Goal: Task Accomplishment & Management: Manage account settings

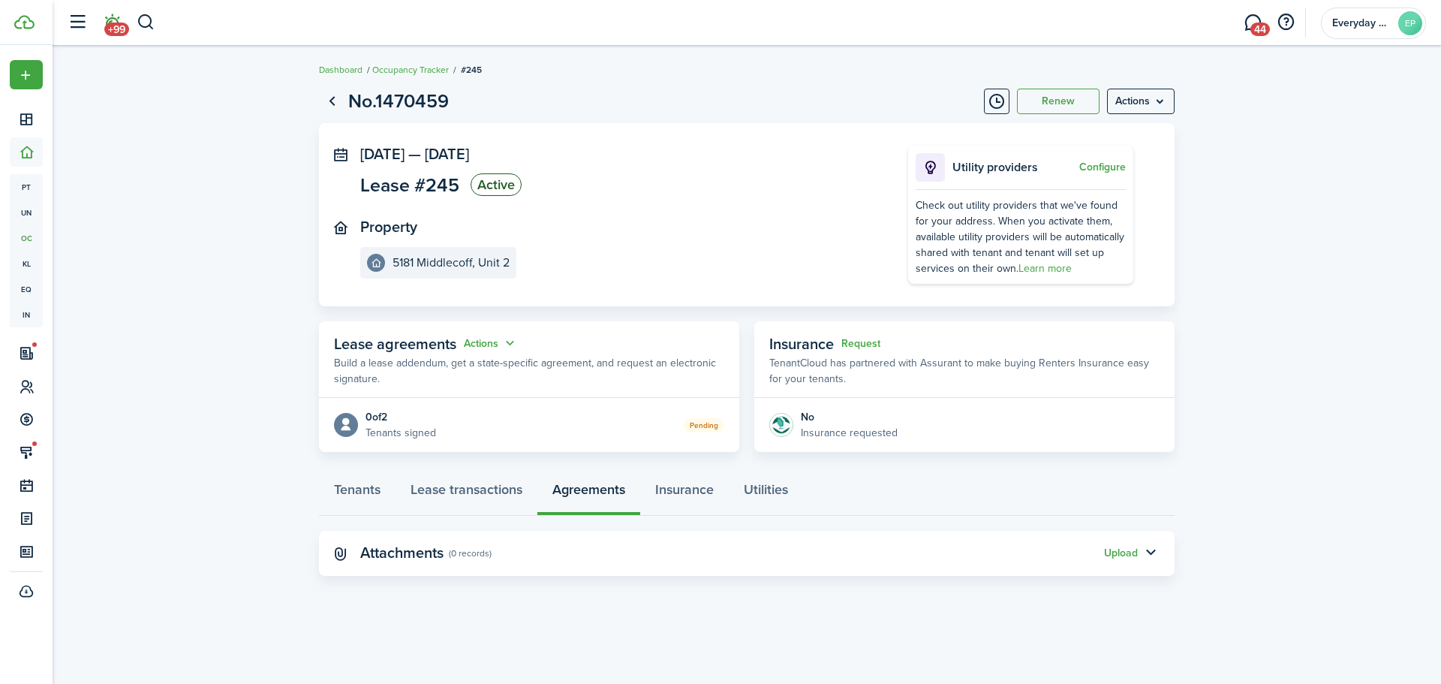
click at [125, 18] on link "+99" at bounding box center [112, 23] width 29 height 38
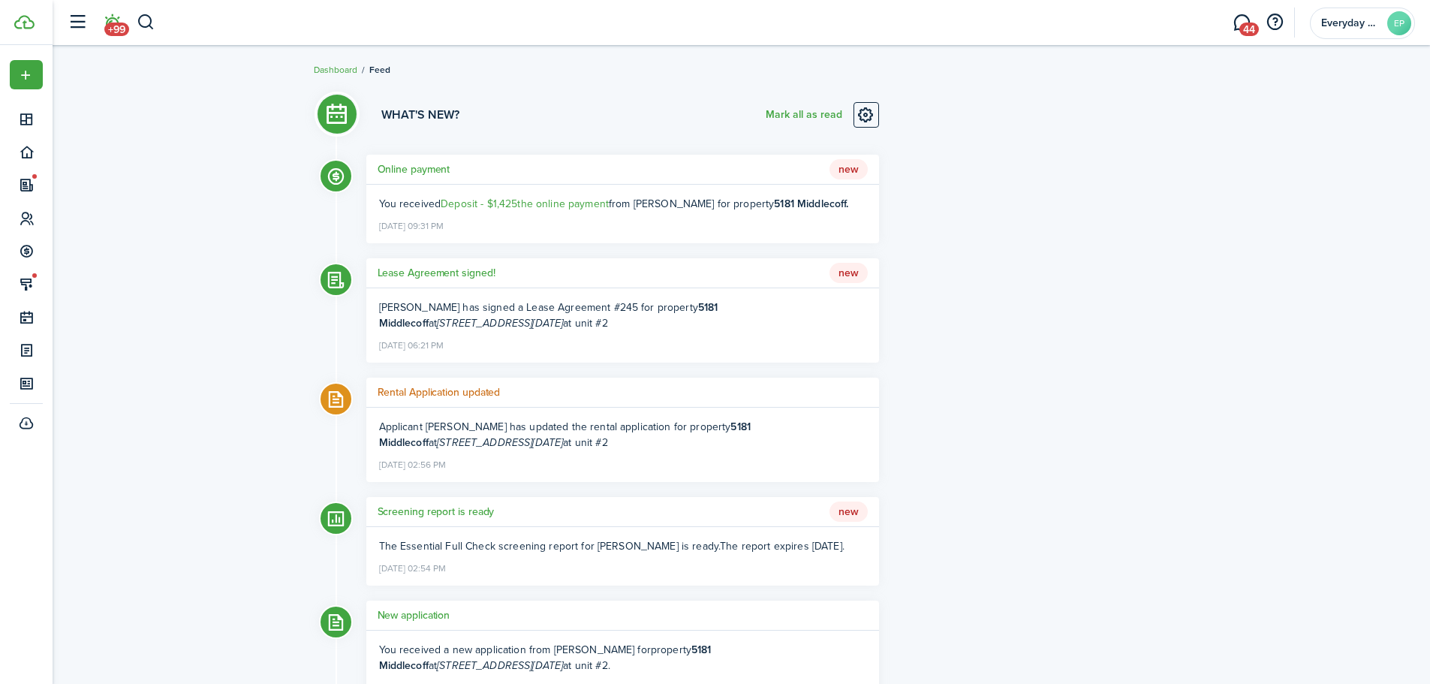
click at [461, 276] on h5 "Lease Agreement signed!" at bounding box center [437, 273] width 118 height 16
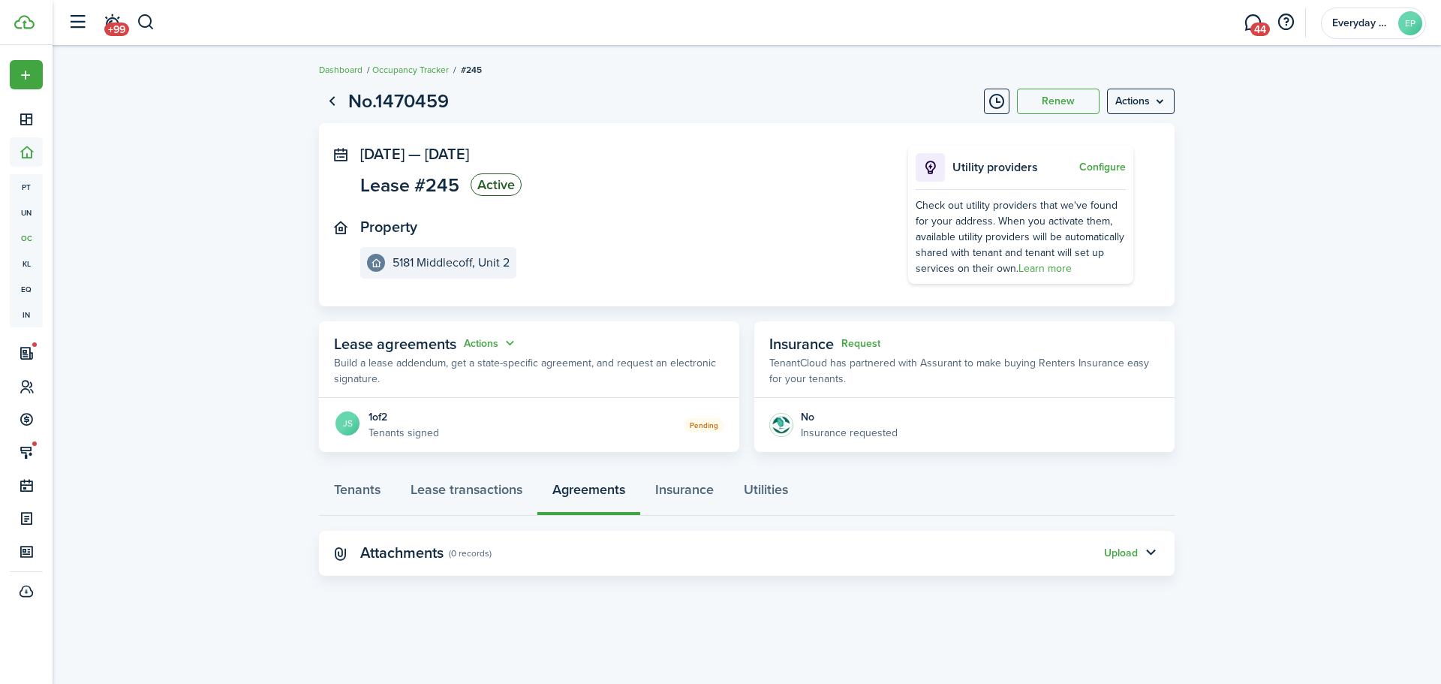
click at [485, 442] on panel-main-body "JS 1 of 2 Tenants signed Pending" at bounding box center [529, 425] width 420 height 54
click at [471, 345] on button "Actions" at bounding box center [491, 343] width 54 height 17
click at [465, 371] on link "Edit" at bounding box center [453, 373] width 131 height 26
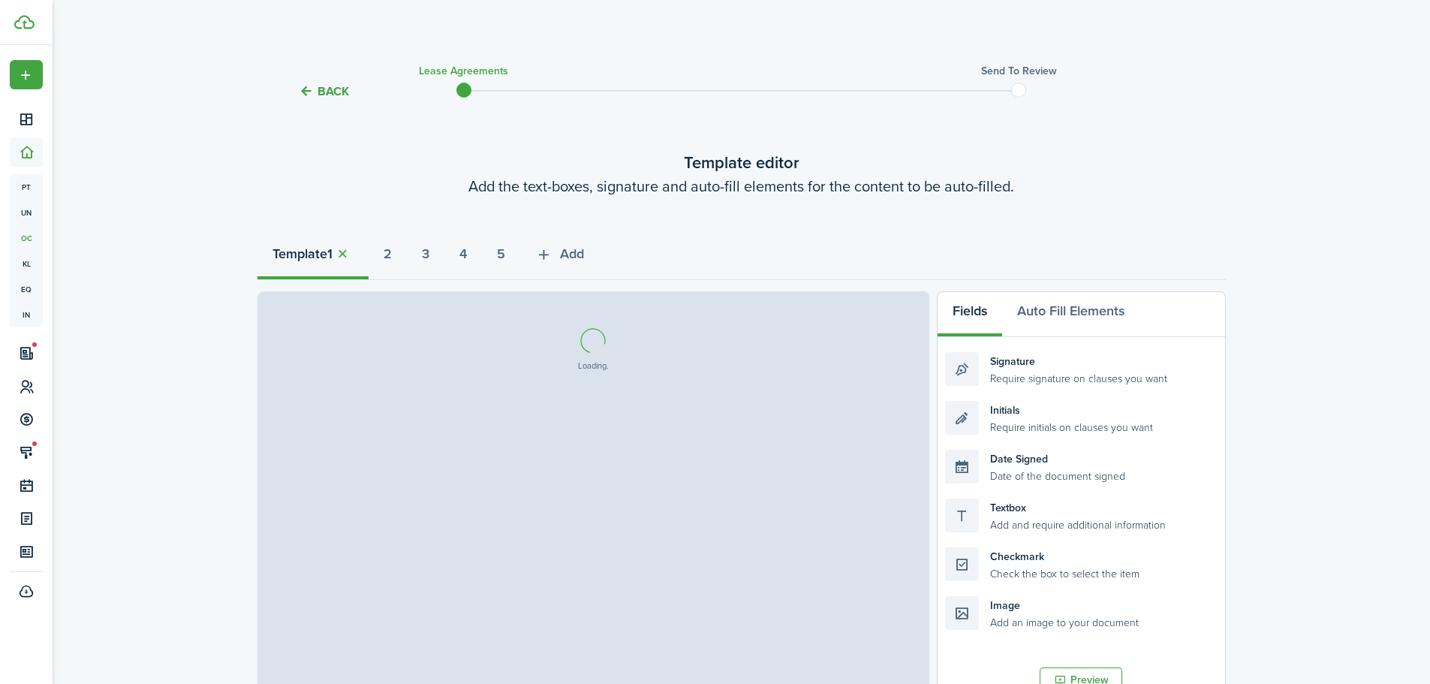
select select "fit"
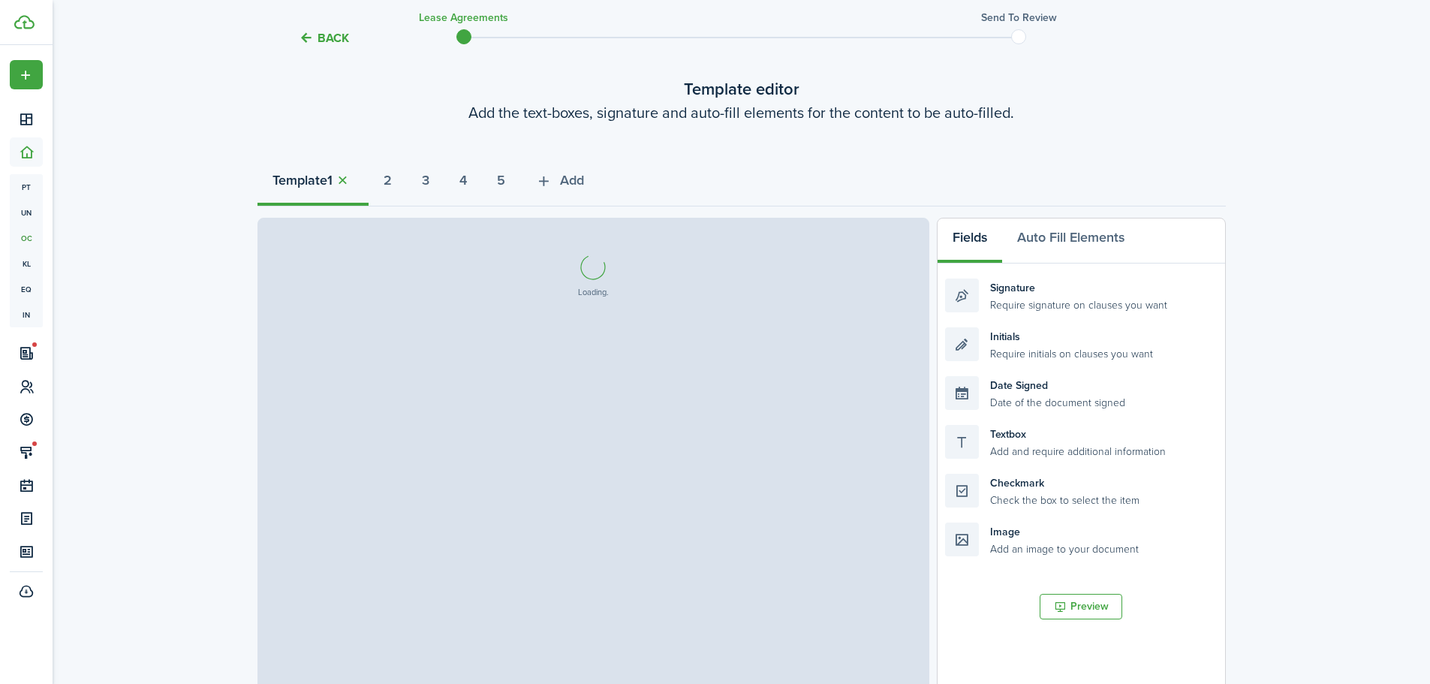
select select "fit"
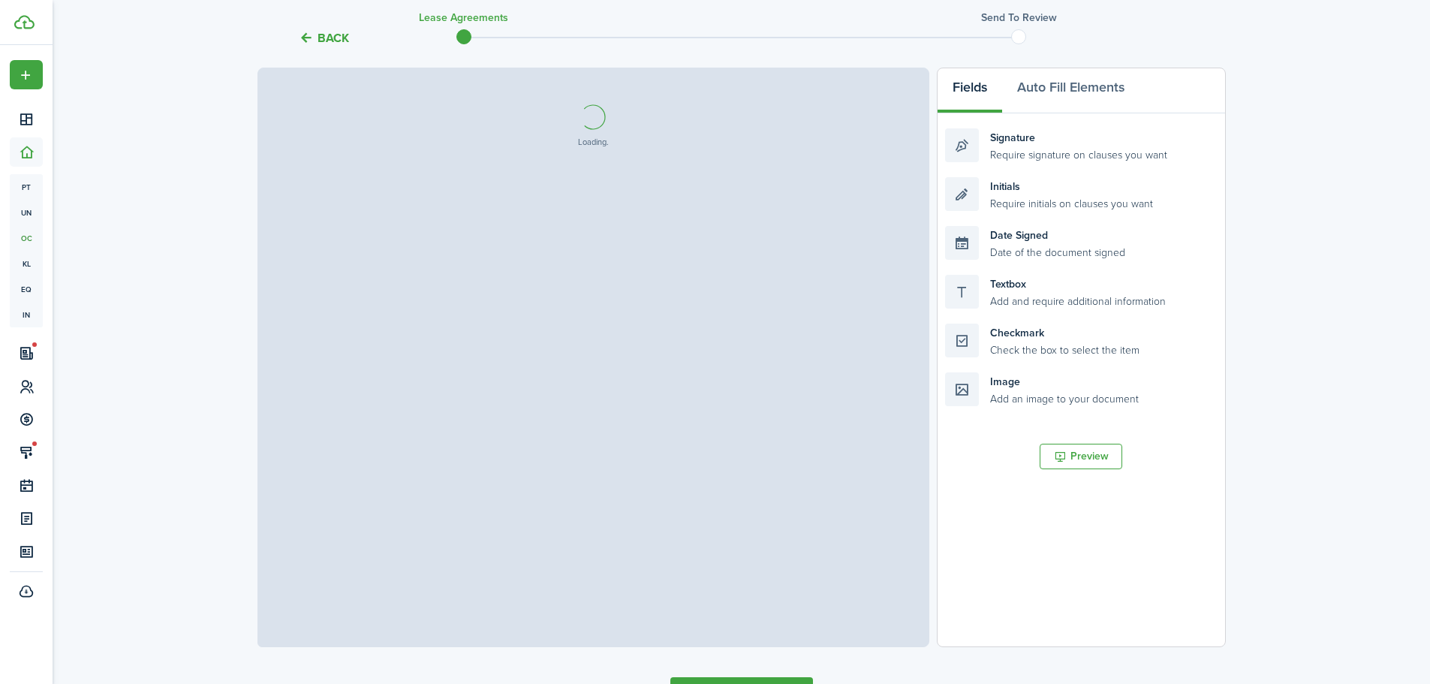
scroll to position [225, 0]
select select "fit"
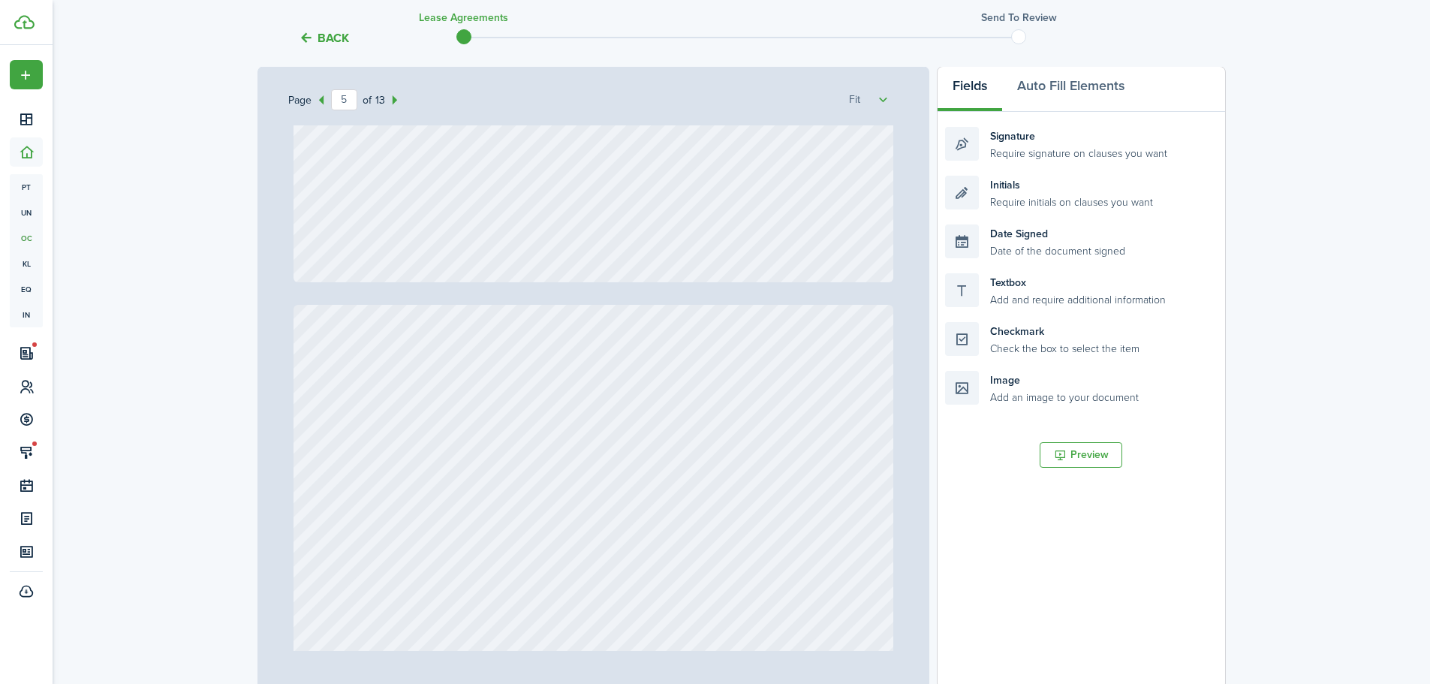
scroll to position [0, 0]
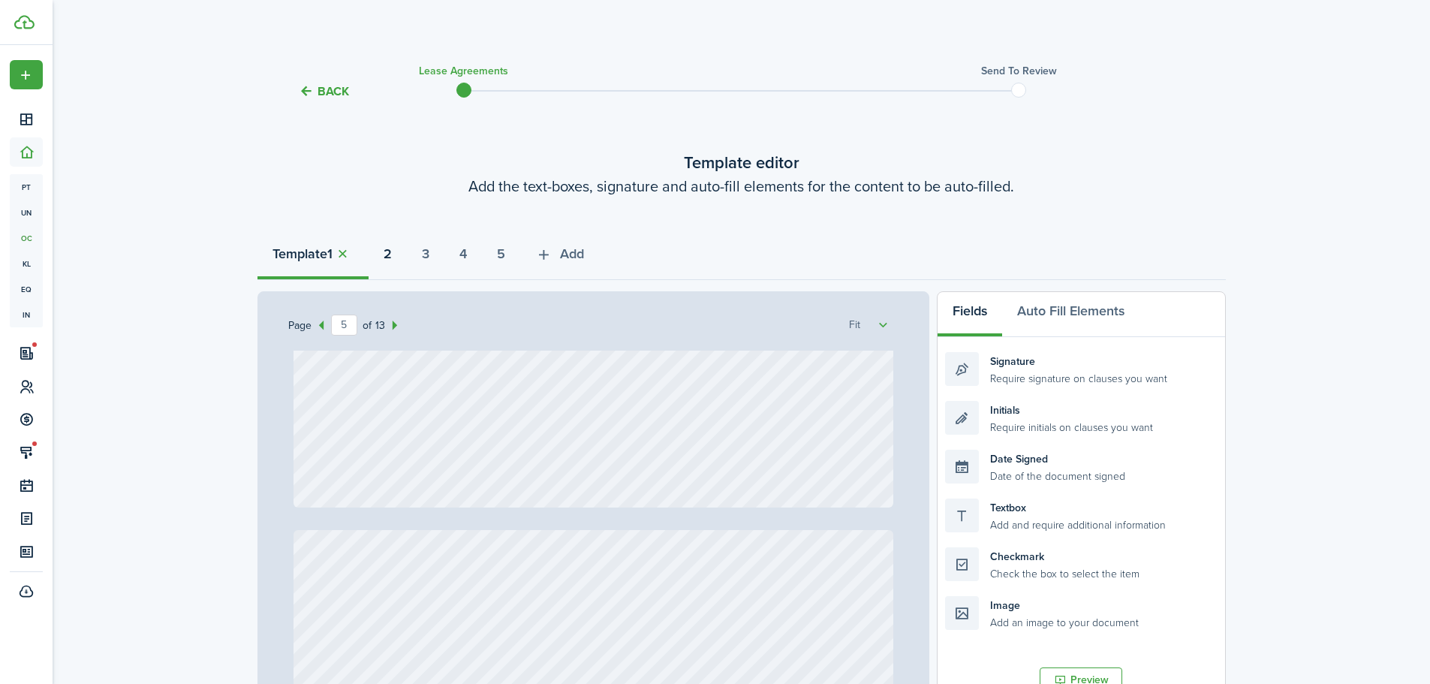
click at [404, 253] on button "2" at bounding box center [388, 257] width 38 height 45
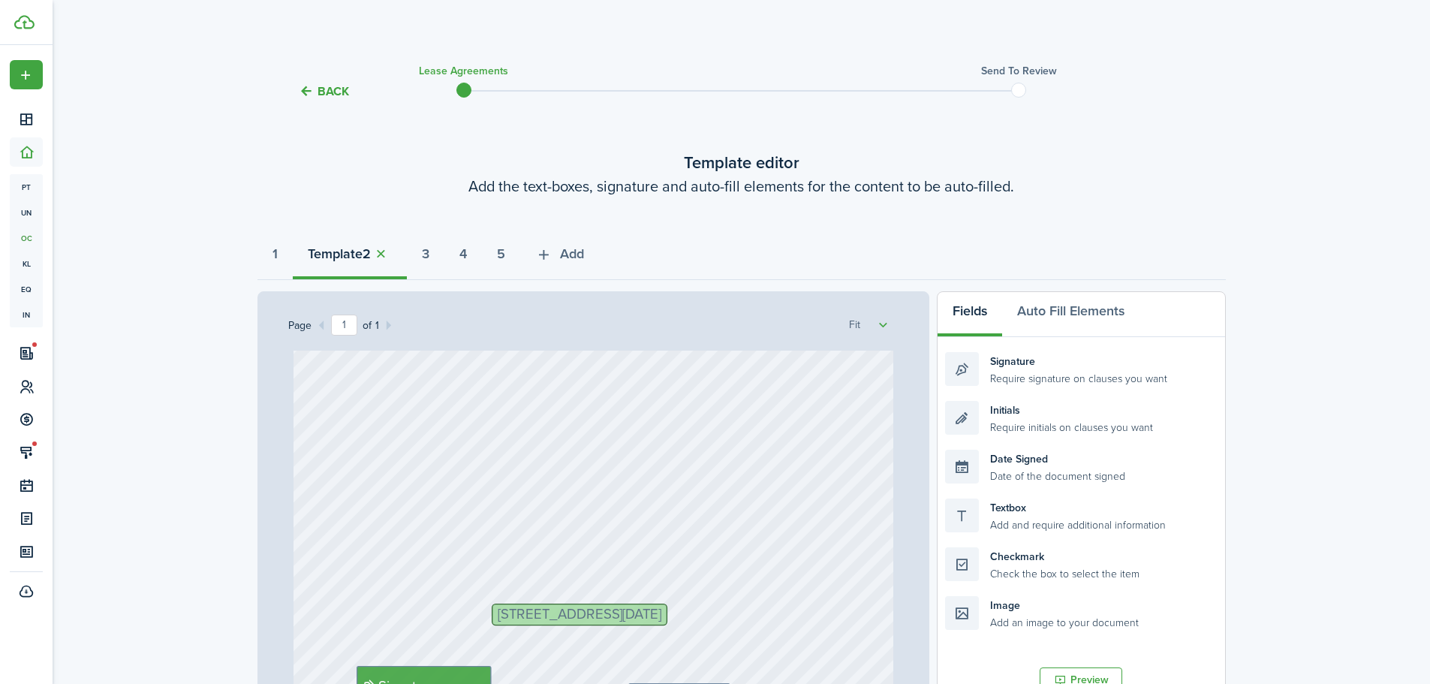
click at [245, 248] on div "Back Lease Agreements Send to review Template editor Add the text-boxes, signat…" at bounding box center [742, 530] width 1378 height 955
click at [278, 264] on strong "1" at bounding box center [275, 254] width 5 height 20
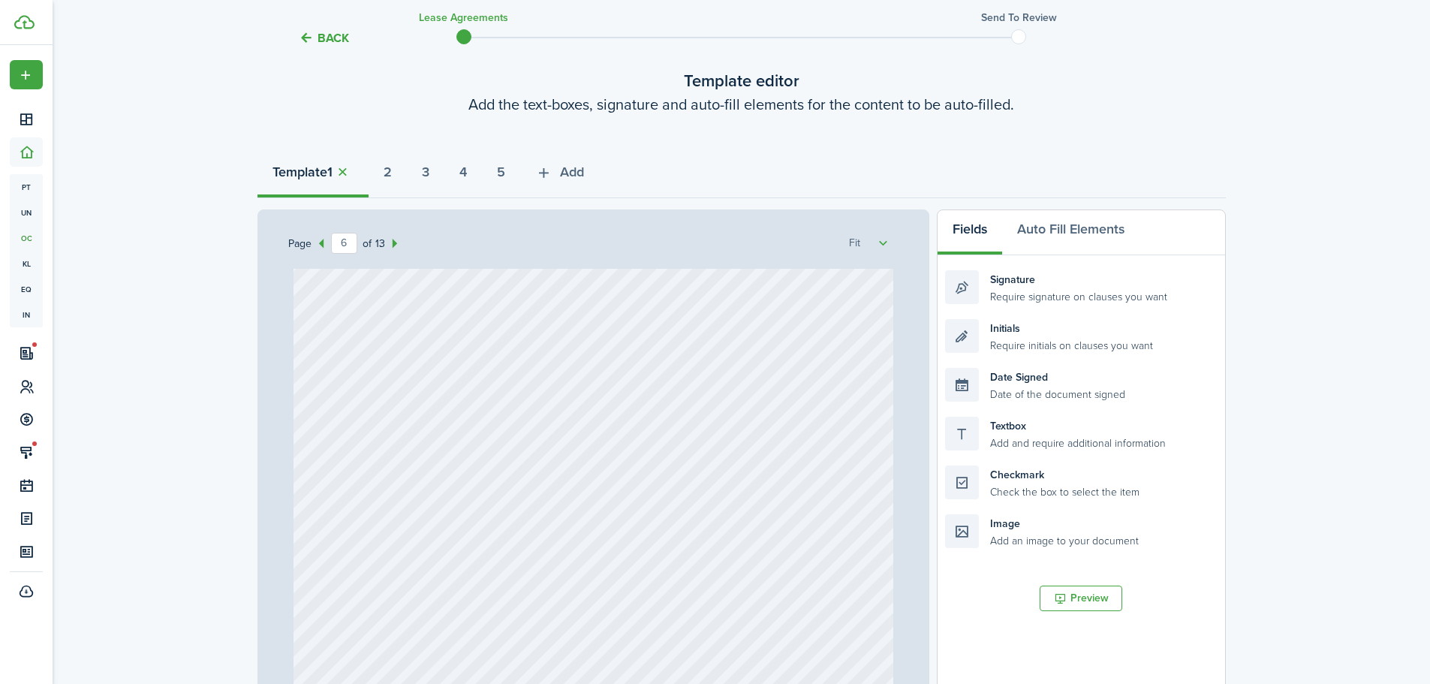
scroll to position [365, 0]
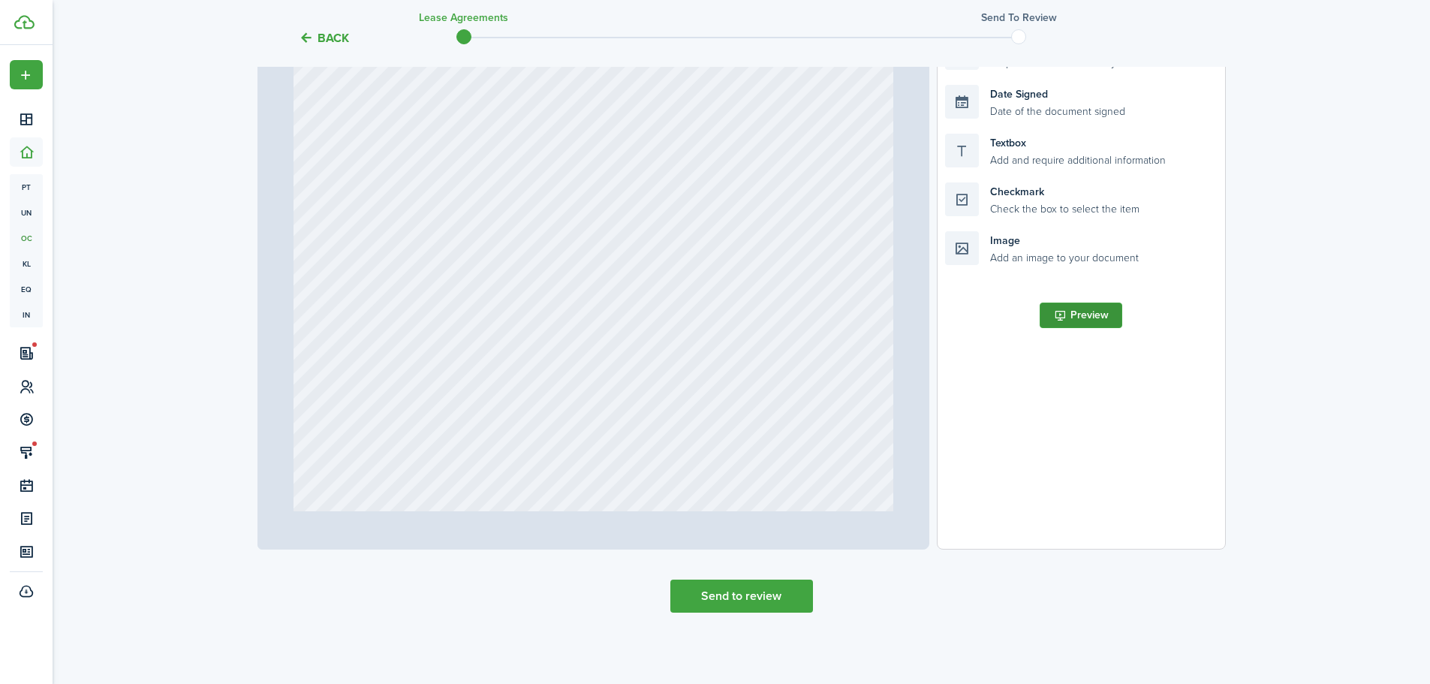
click at [1067, 320] on button "Preview" at bounding box center [1081, 316] width 83 height 26
type input "5"
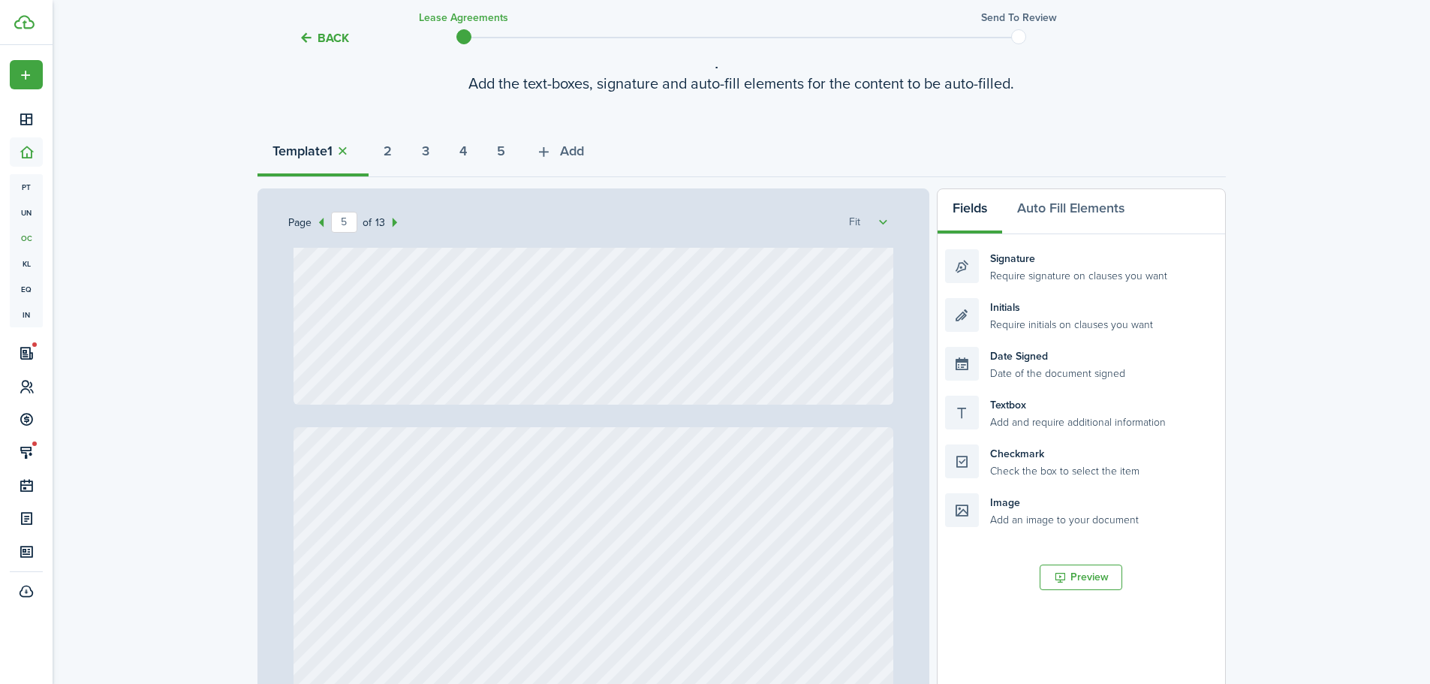
scroll to position [0, 0]
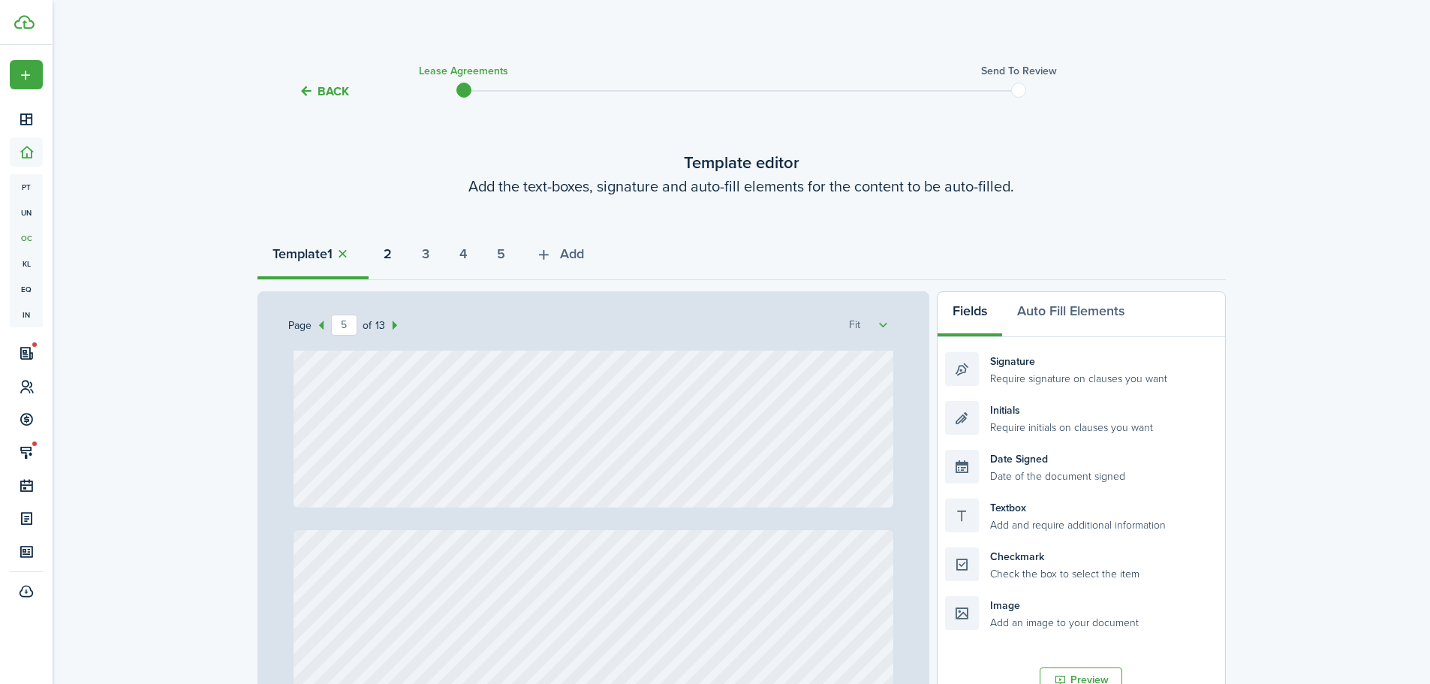
click at [400, 252] on button "2" at bounding box center [388, 257] width 38 height 45
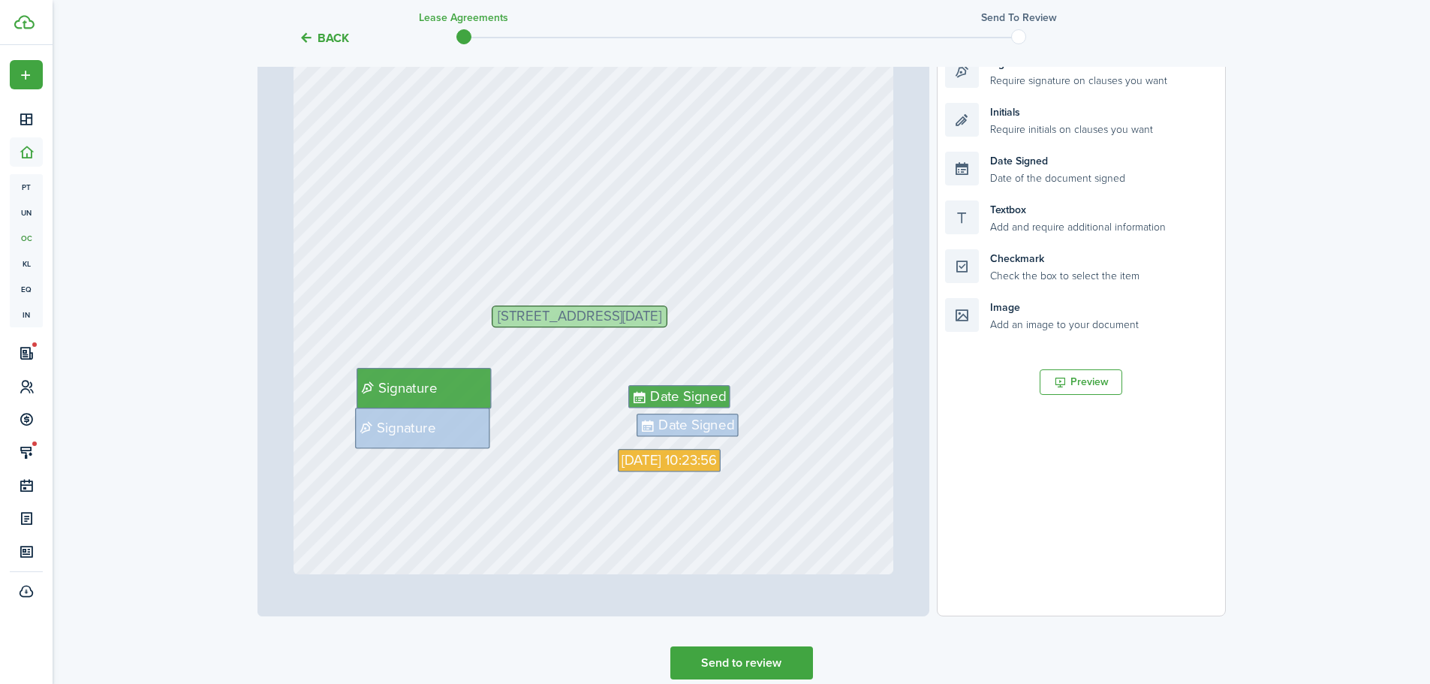
scroll to position [300, 0]
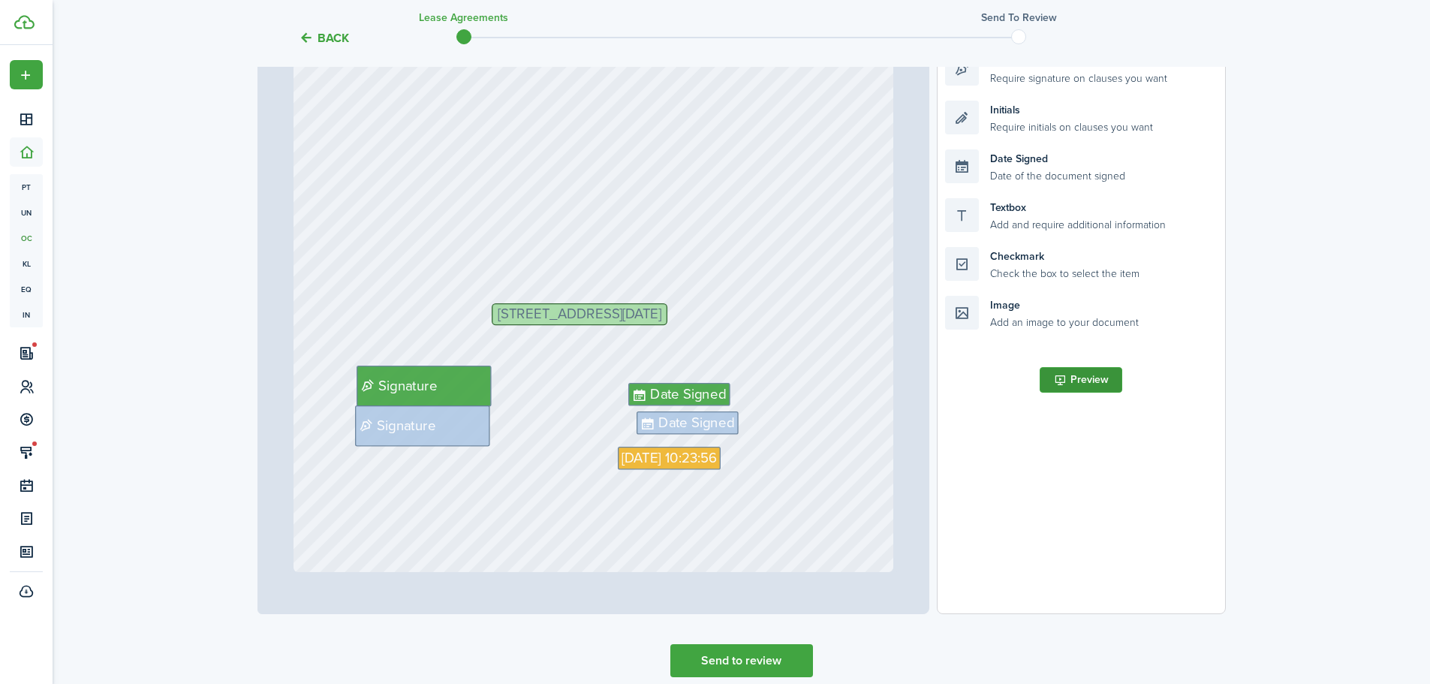
click at [1091, 392] on button "Preview" at bounding box center [1081, 380] width 83 height 26
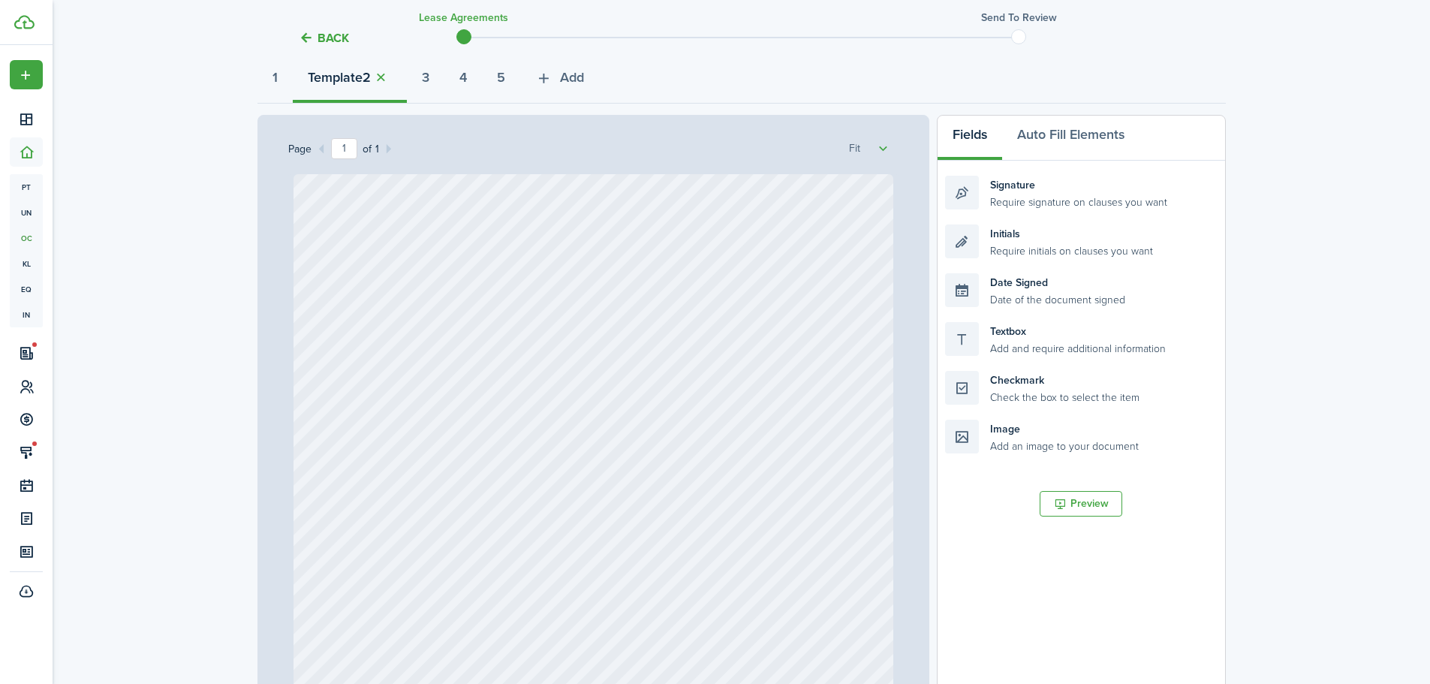
scroll to position [0, 0]
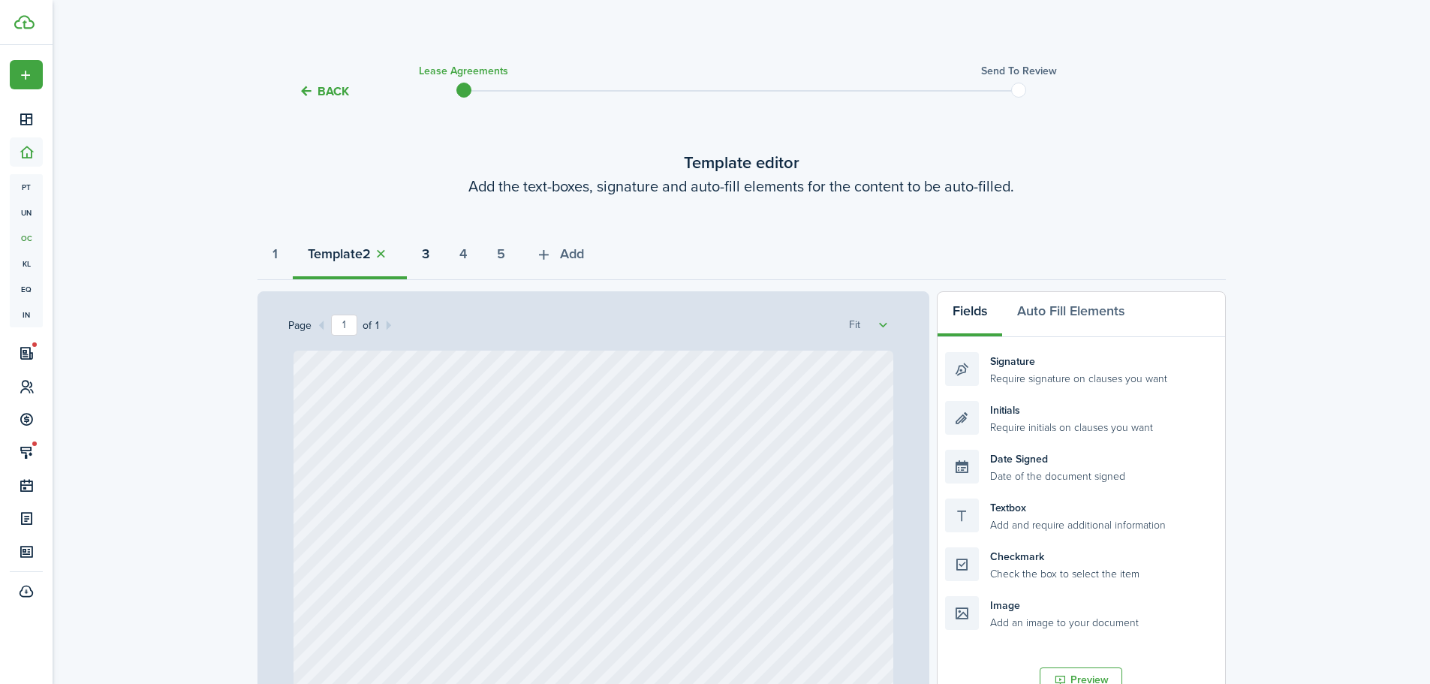
click at [429, 250] on strong "3" at bounding box center [426, 254] width 8 height 20
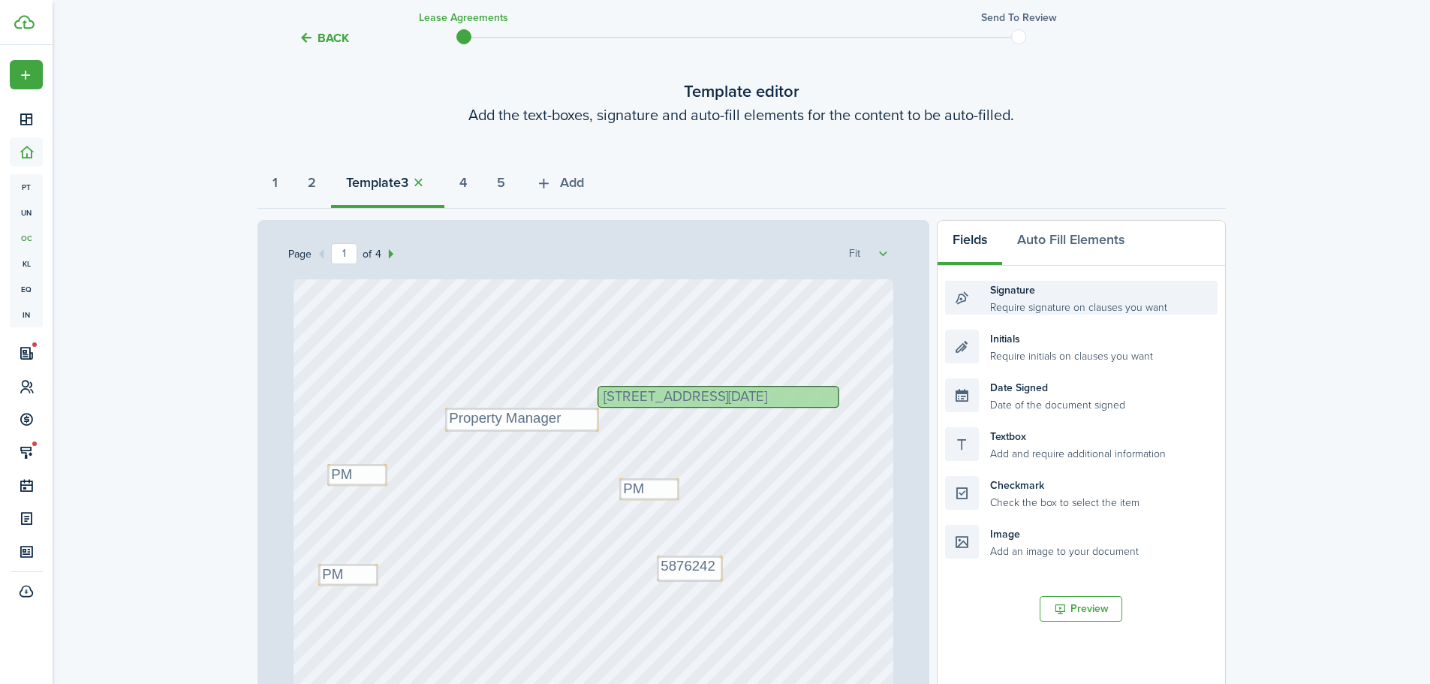
scroll to position [300, 0]
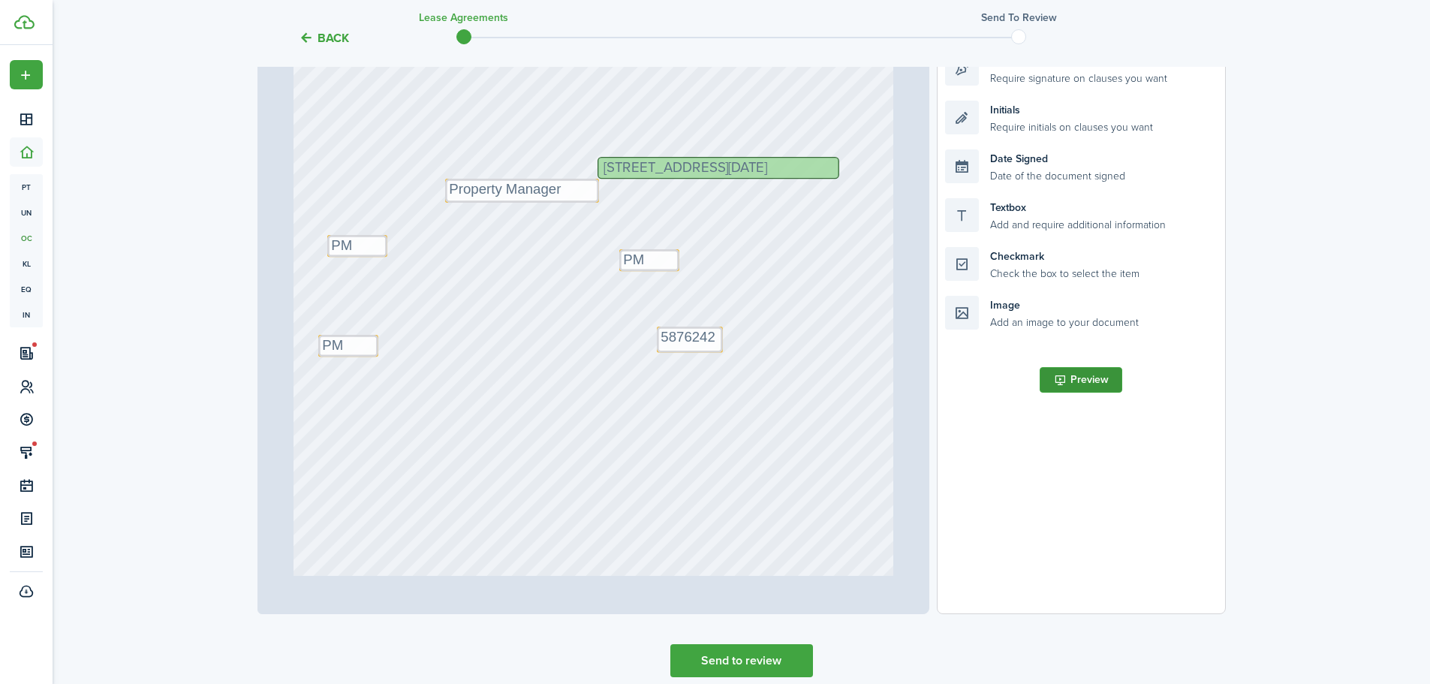
click at [1061, 384] on button "Preview" at bounding box center [1081, 380] width 83 height 26
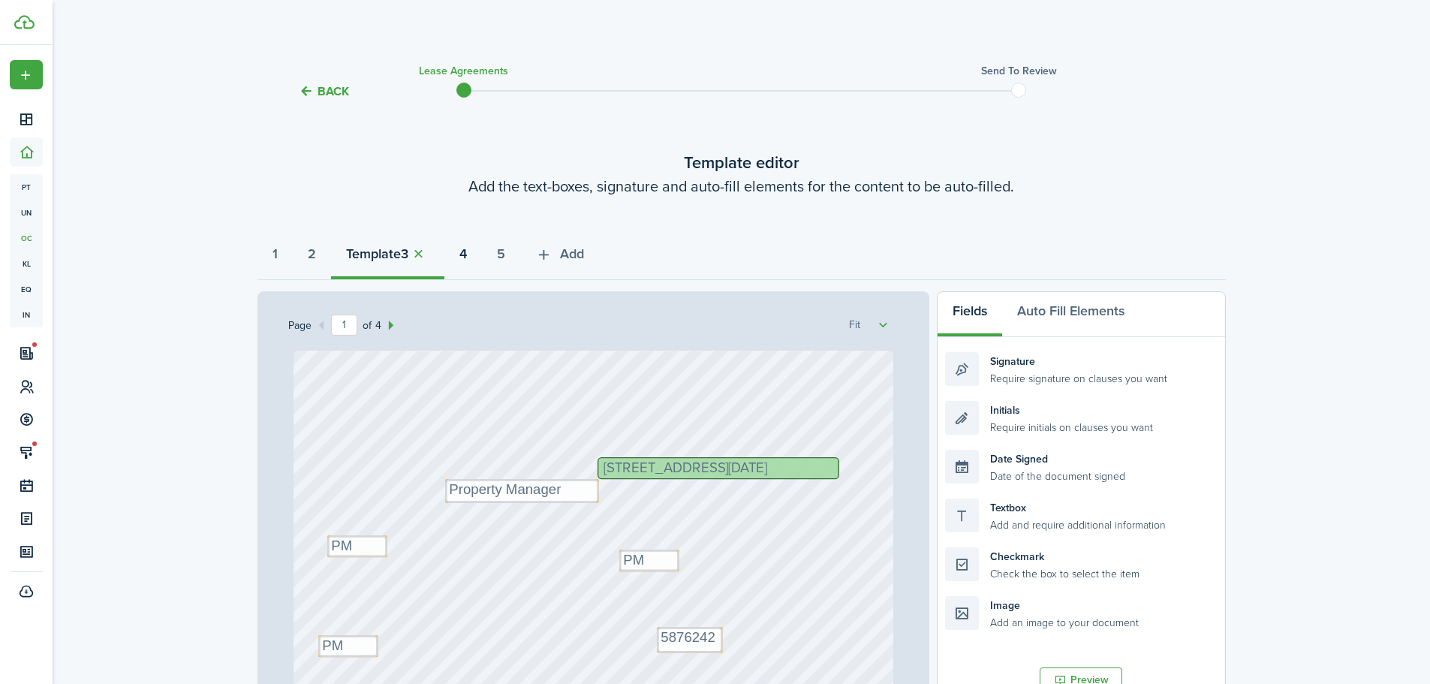
click at [472, 242] on button "4" at bounding box center [463, 257] width 38 height 45
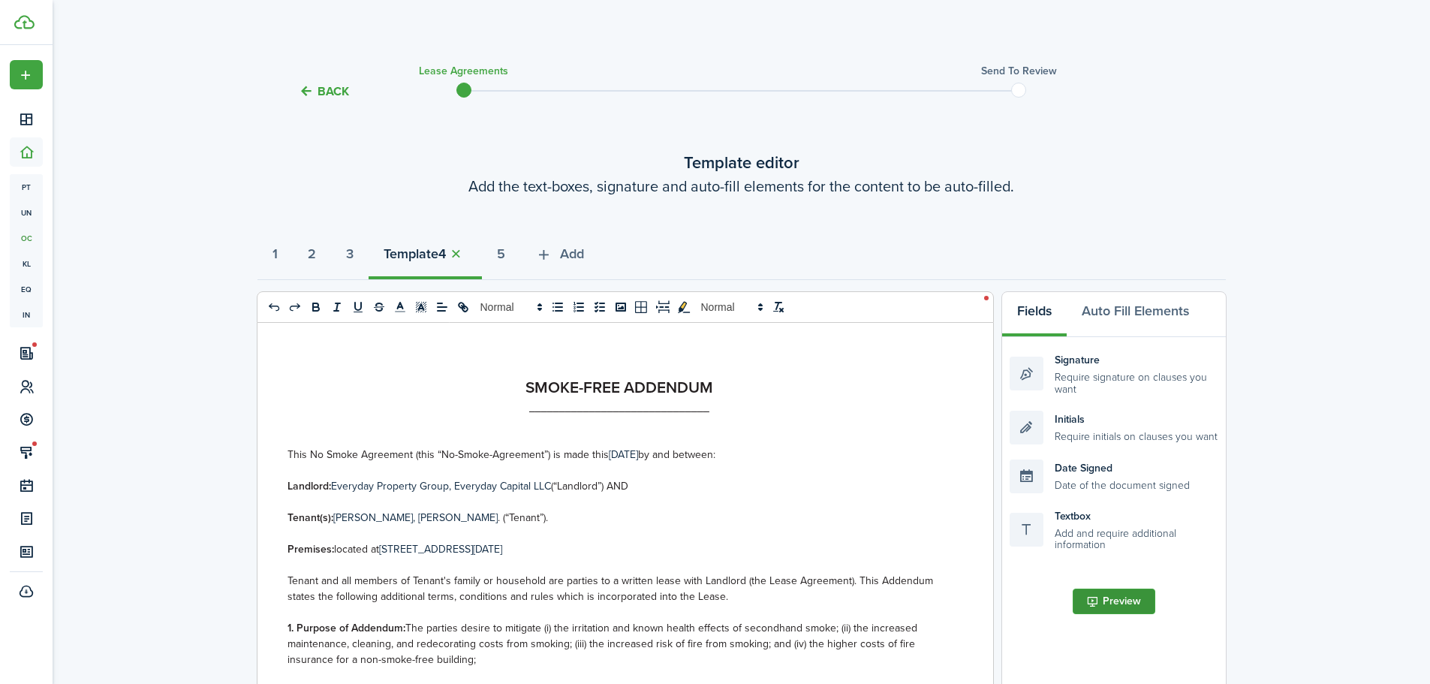
click at [1116, 592] on button "Preview" at bounding box center [1114, 602] width 83 height 26
click at [505, 258] on strong "5" at bounding box center [501, 254] width 8 height 20
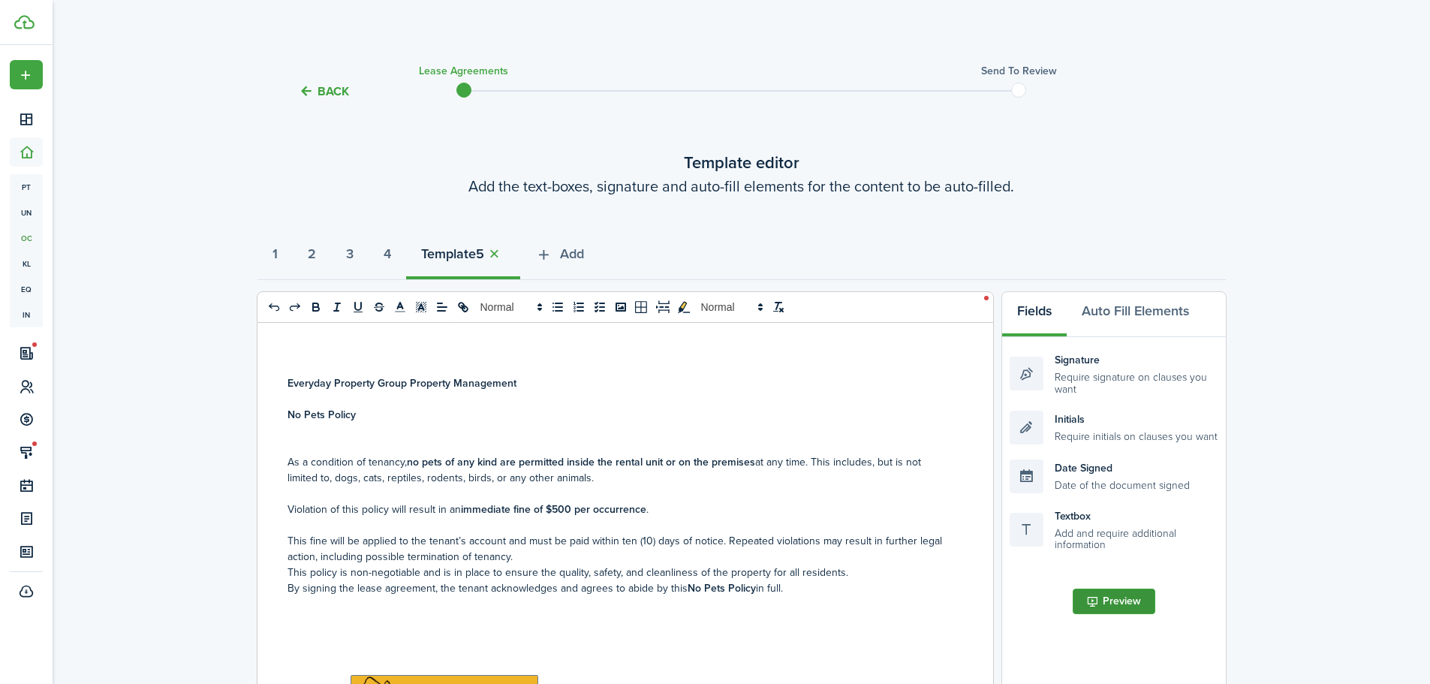
click at [1140, 595] on button "Preview" at bounding box center [1114, 602] width 83 height 26
click at [348, 79] on tc-wizard-header "Back Lease Agreements Send to review" at bounding box center [741, 87] width 991 height 68
click at [336, 92] on button "Back" at bounding box center [324, 91] width 50 height 16
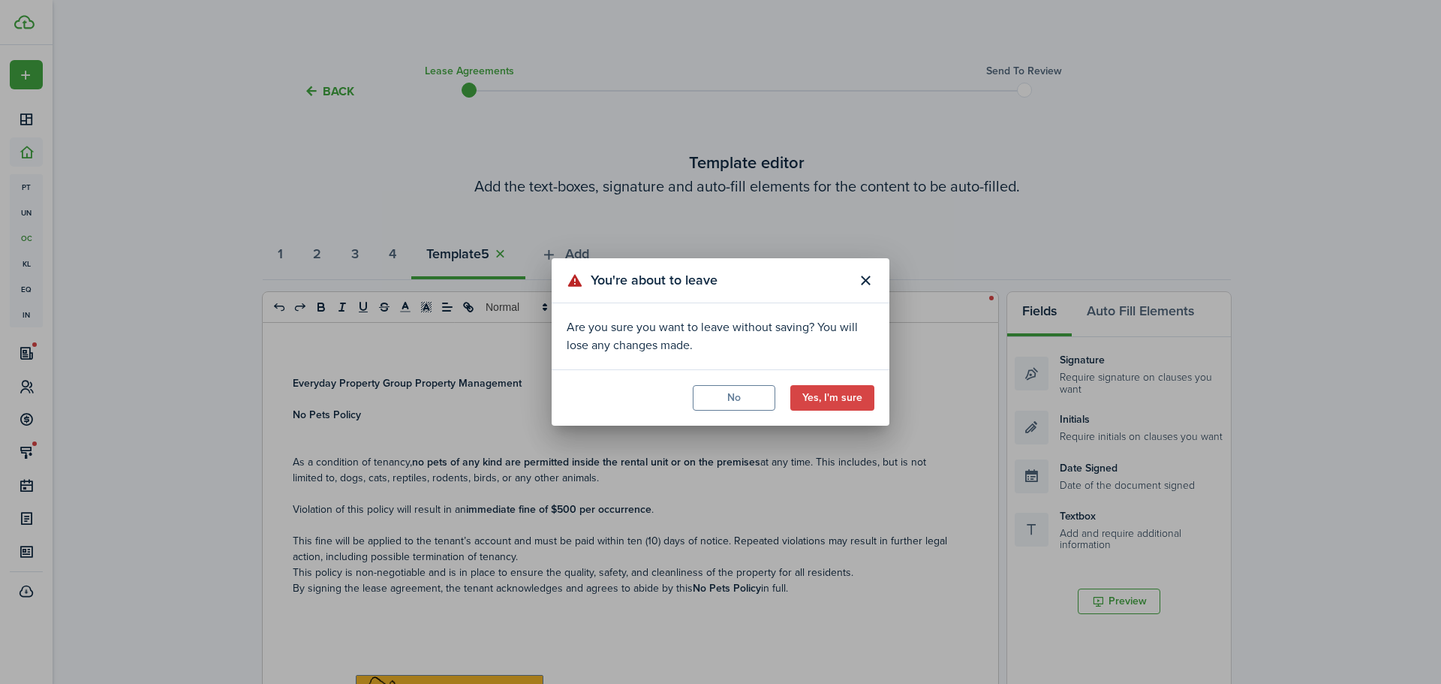
click at [844, 411] on modal-footer "No Yes, I'm sure" at bounding box center [721, 397] width 338 height 56
click at [842, 403] on button "Yes, I'm sure" at bounding box center [833, 398] width 84 height 26
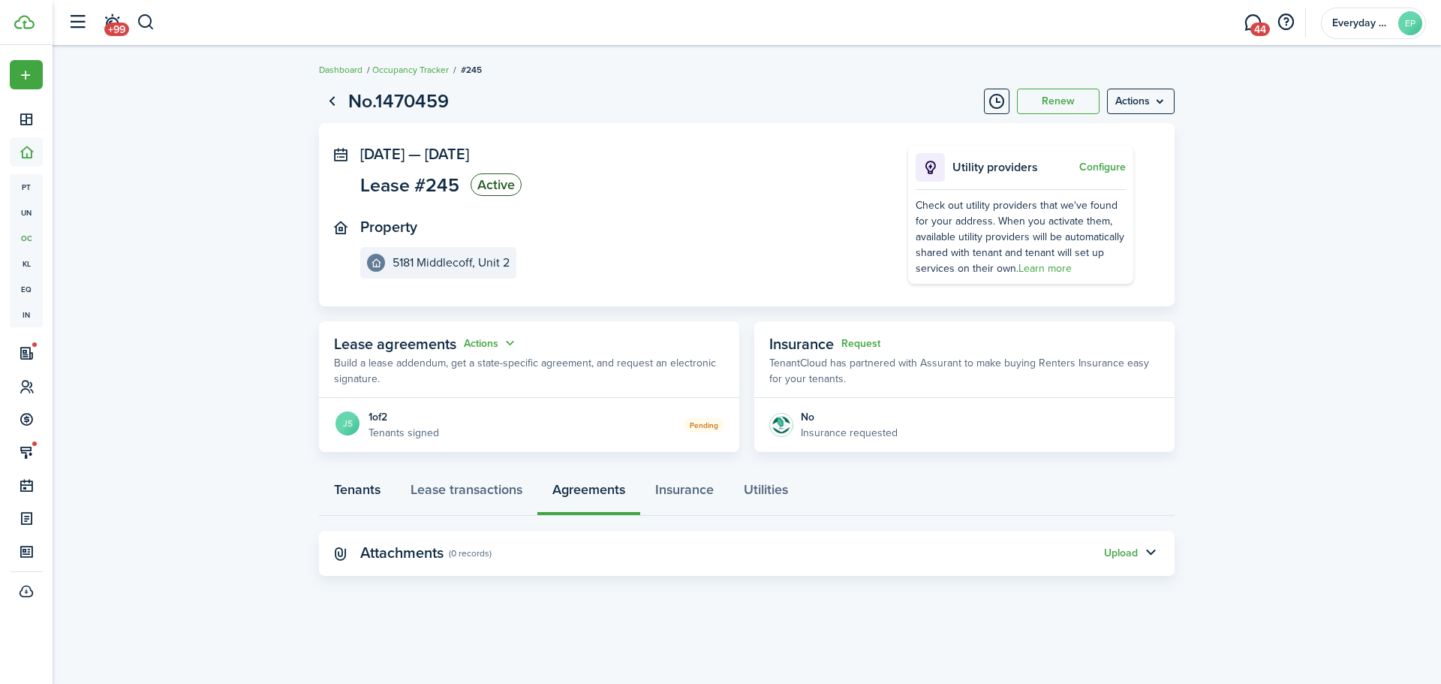
click at [381, 485] on link "Tenants" at bounding box center [357, 493] width 77 height 45
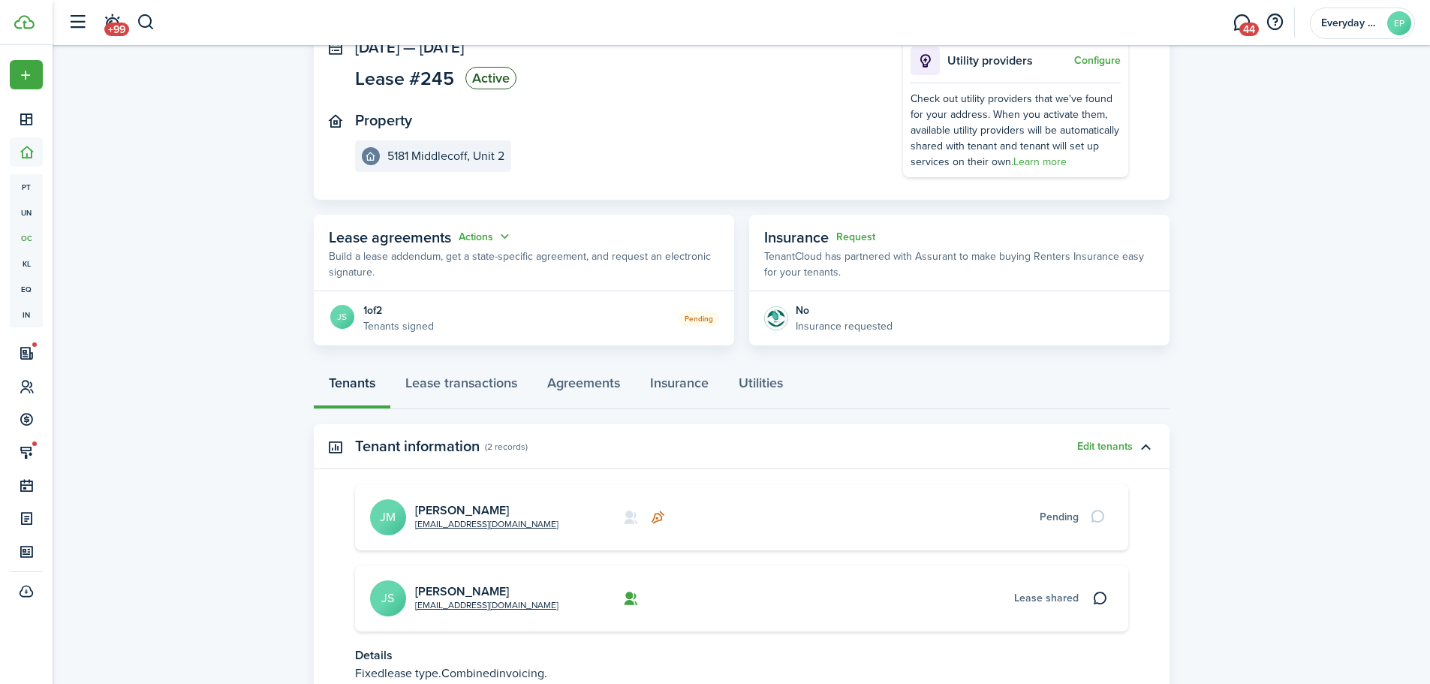
scroll to position [300, 0]
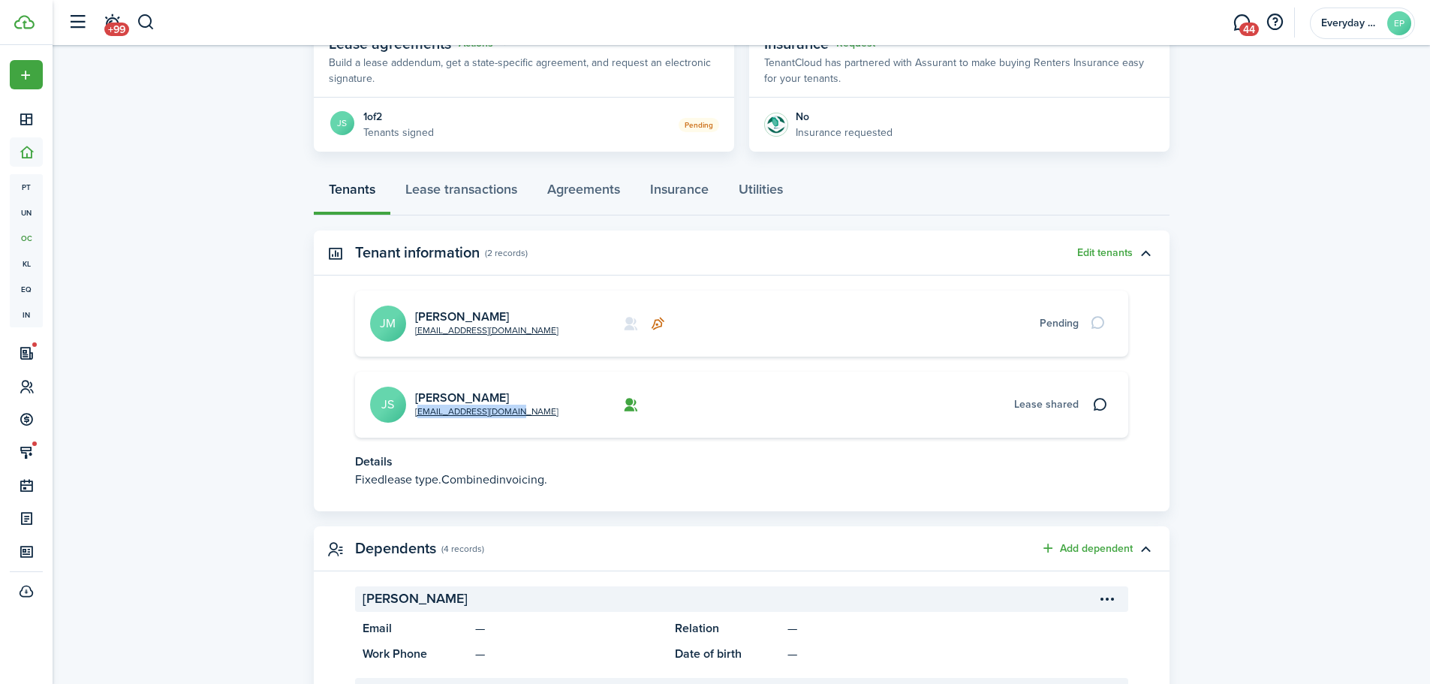
drag, startPoint x: 526, startPoint y: 413, endPoint x: 410, endPoint y: 411, distance: 115.6
click at [410, 411] on card "[EMAIL_ADDRESS][DOMAIN_NAME] [PERSON_NAME] JS Lease shared" at bounding box center [741, 405] width 773 height 66
copy link "[EMAIL_ADDRESS][DOMAIN_NAME]"
drag, startPoint x: 550, startPoint y: 330, endPoint x: 414, endPoint y: 333, distance: 135.9
click at [414, 333] on card "[EMAIL_ADDRESS][DOMAIN_NAME] [PERSON_NAME] Pending" at bounding box center [741, 324] width 773 height 66
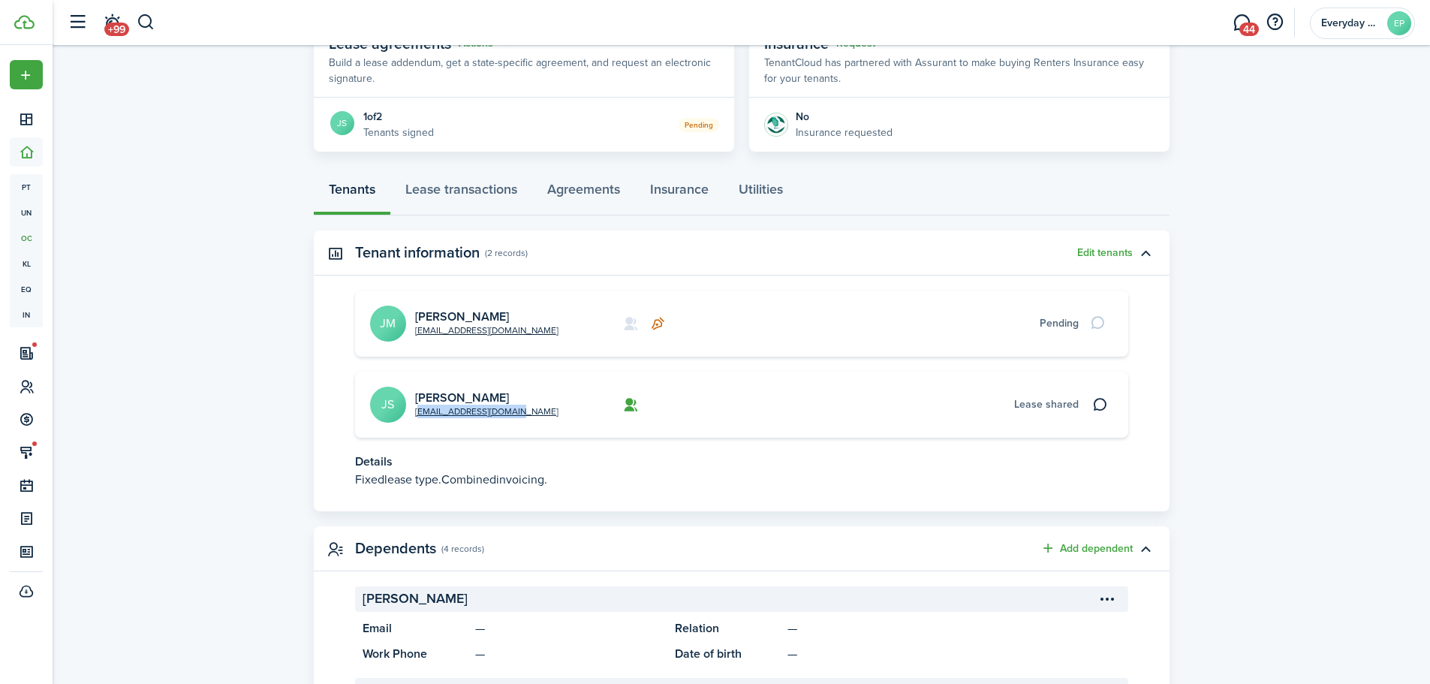
copy link "[EMAIL_ADDRESS][DOMAIN_NAME]"
